Goal: Use online tool/utility: Utilize a website feature to perform a specific function

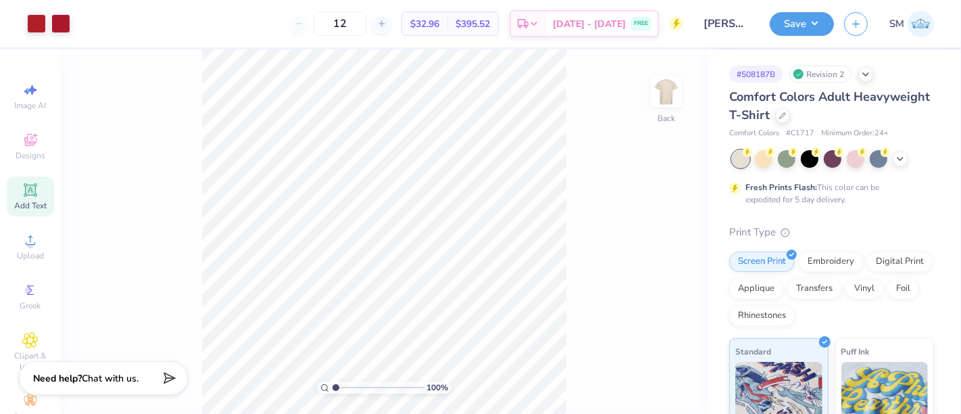
click at [22, 188] on icon at bounding box center [30, 190] width 16 height 16
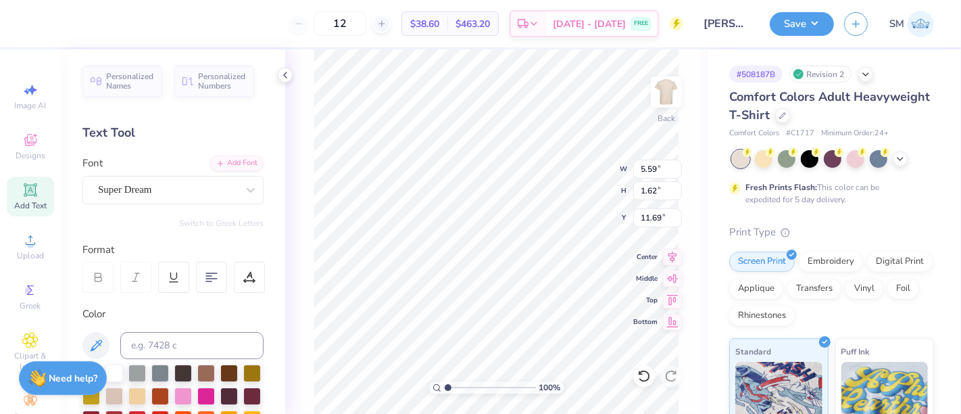
scroll to position [12, 1]
type textarea "®"
click at [164, 341] on input at bounding box center [191, 345] width 143 height 27
type input "187 c"
click at [128, 190] on div "Super Dream" at bounding box center [168, 189] width 142 height 21
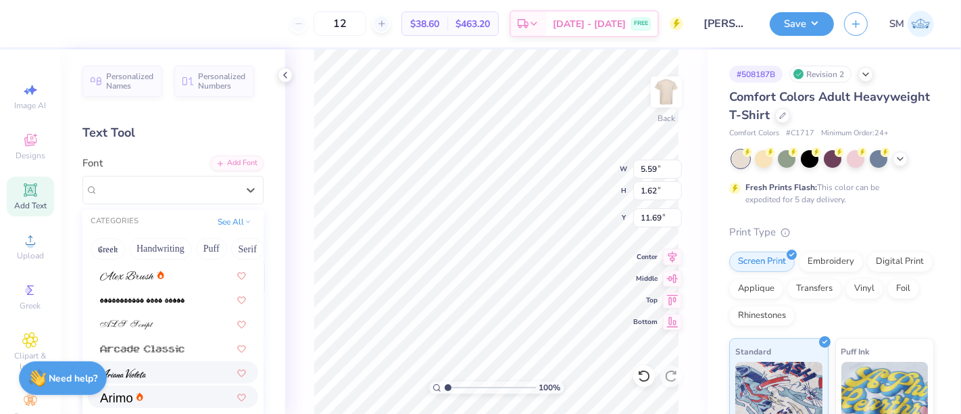
scroll to position [375, 0]
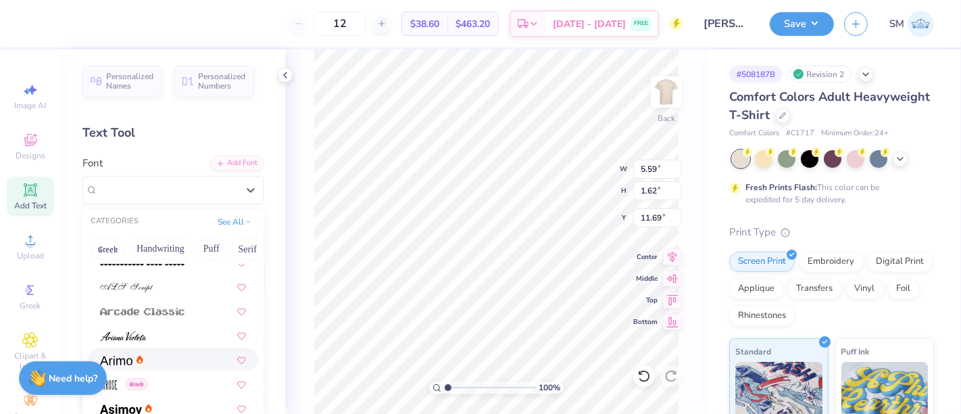
click at [146, 357] on div at bounding box center [173, 359] width 146 height 14
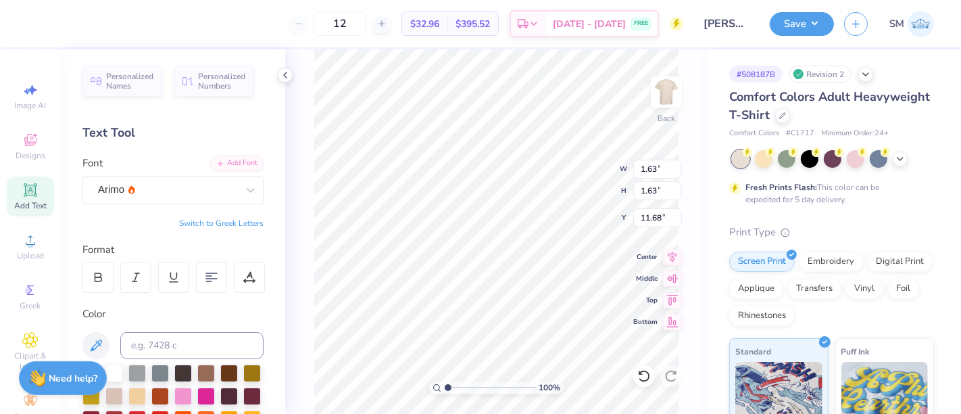
type input "0.48"
type input "3.67"
type input "3.46"
type input "0.36"
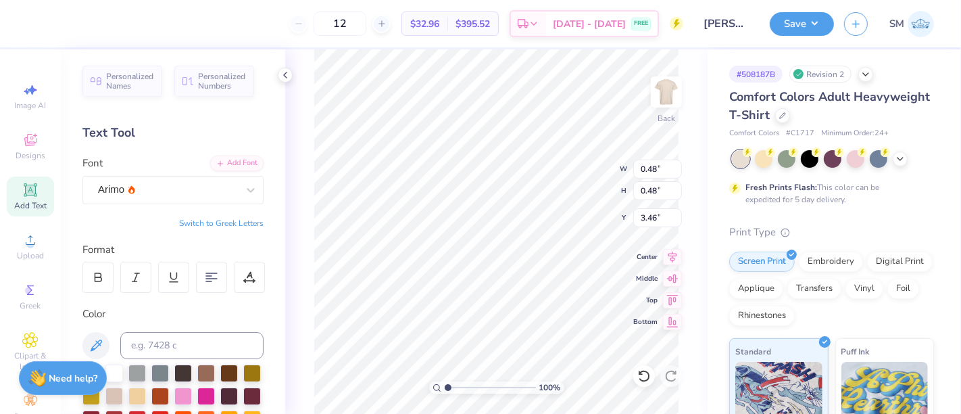
type input "0.36"
type input "3.58"
type input "3.54"
drag, startPoint x: 451, startPoint y: 381, endPoint x: 467, endPoint y: 381, distance: 15.5
type input "3.18"
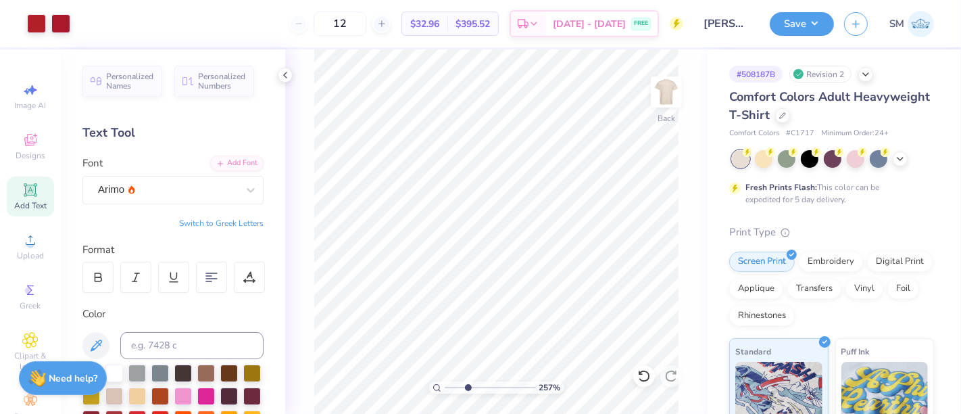
click at [467, 381] on input "range" at bounding box center [490, 387] width 91 height 12
type input "0.29"
type input "3.61"
type input "0.19"
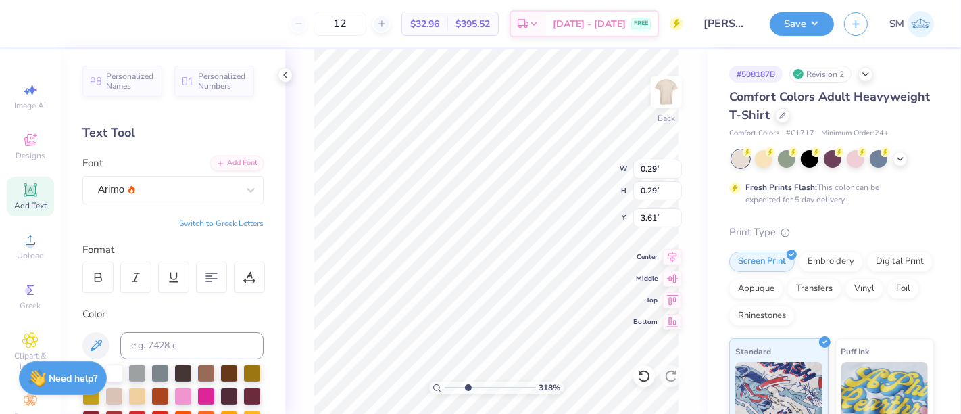
type input "0.19"
type input "3.57"
drag, startPoint x: 464, startPoint y: 387, endPoint x: 440, endPoint y: 382, distance: 24.0
type input "1"
click at [445, 389] on input "range" at bounding box center [490, 387] width 91 height 12
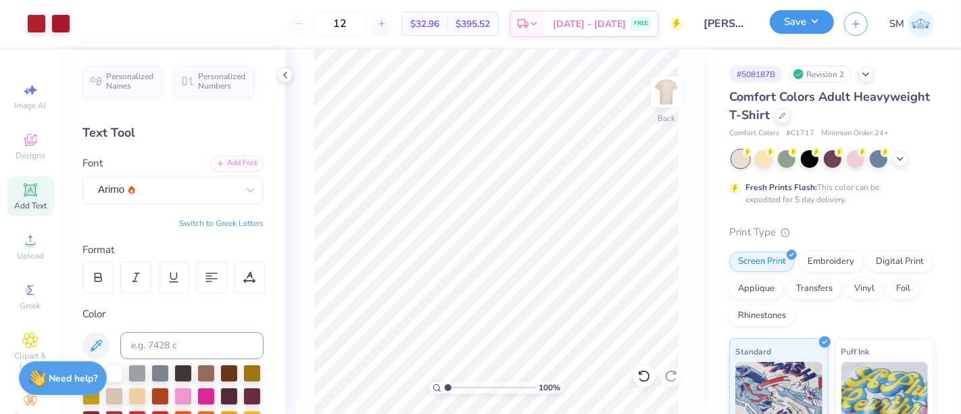
click at [791, 14] on button "Save" at bounding box center [802, 22] width 64 height 24
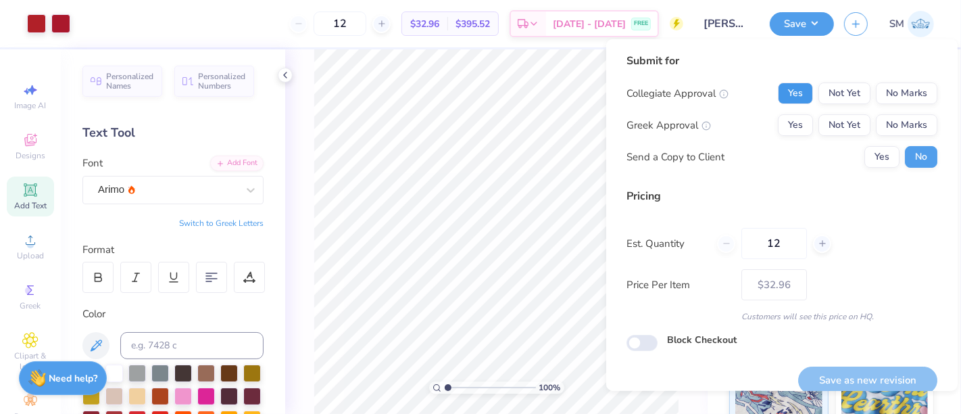
click at [792, 93] on button "Yes" at bounding box center [795, 93] width 35 height 22
click at [884, 128] on button "No Marks" at bounding box center [906, 125] width 61 height 22
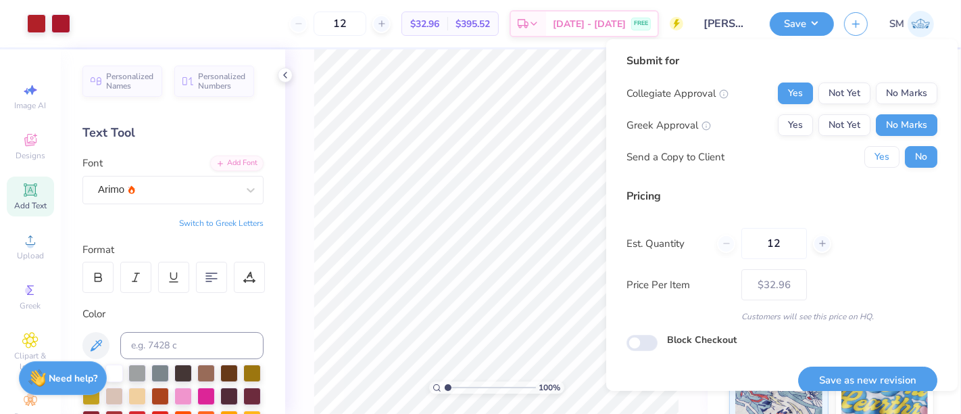
drag, startPoint x: 883, startPoint y: 155, endPoint x: 874, endPoint y: 190, distance: 35.6
click at [880, 159] on button "Yes" at bounding box center [881, 157] width 35 height 22
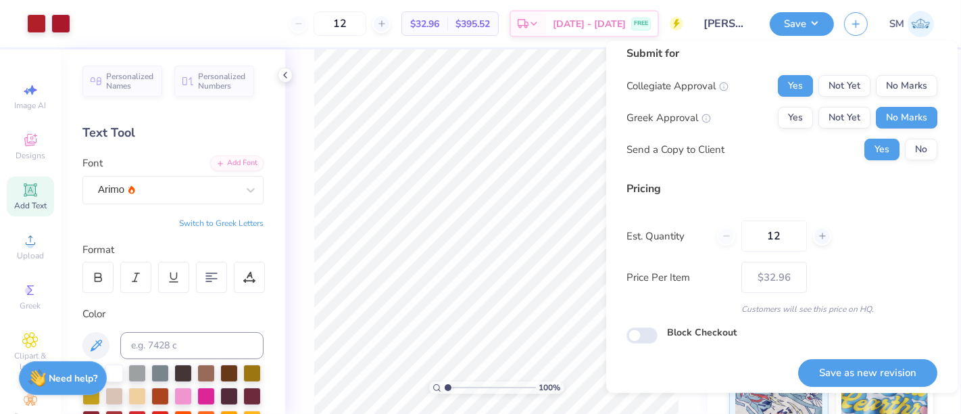
scroll to position [15, 0]
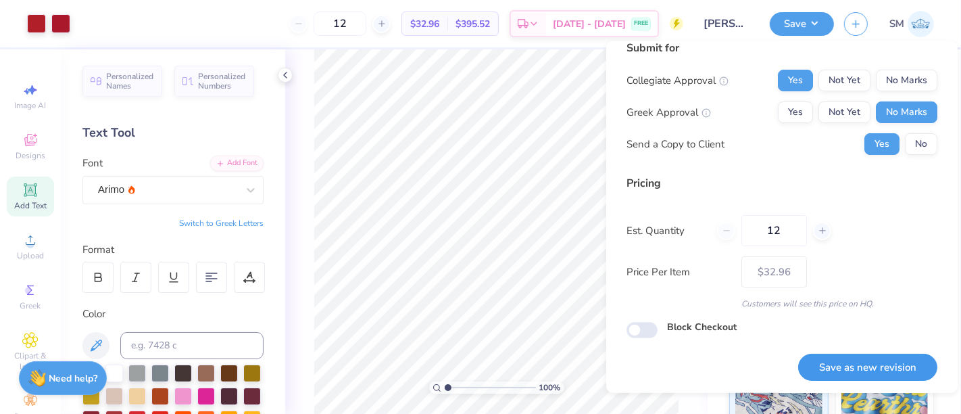
click at [882, 366] on button "Save as new revision" at bounding box center [867, 367] width 139 height 28
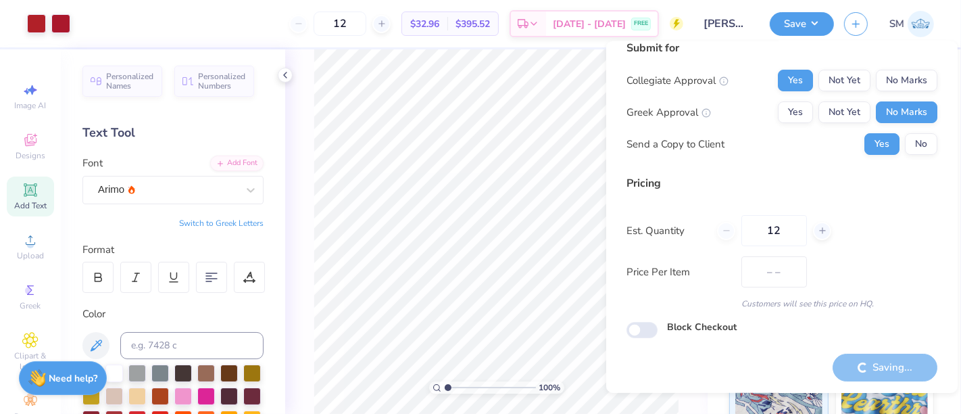
type input "$32.96"
